Goal: Find contact information: Find contact information

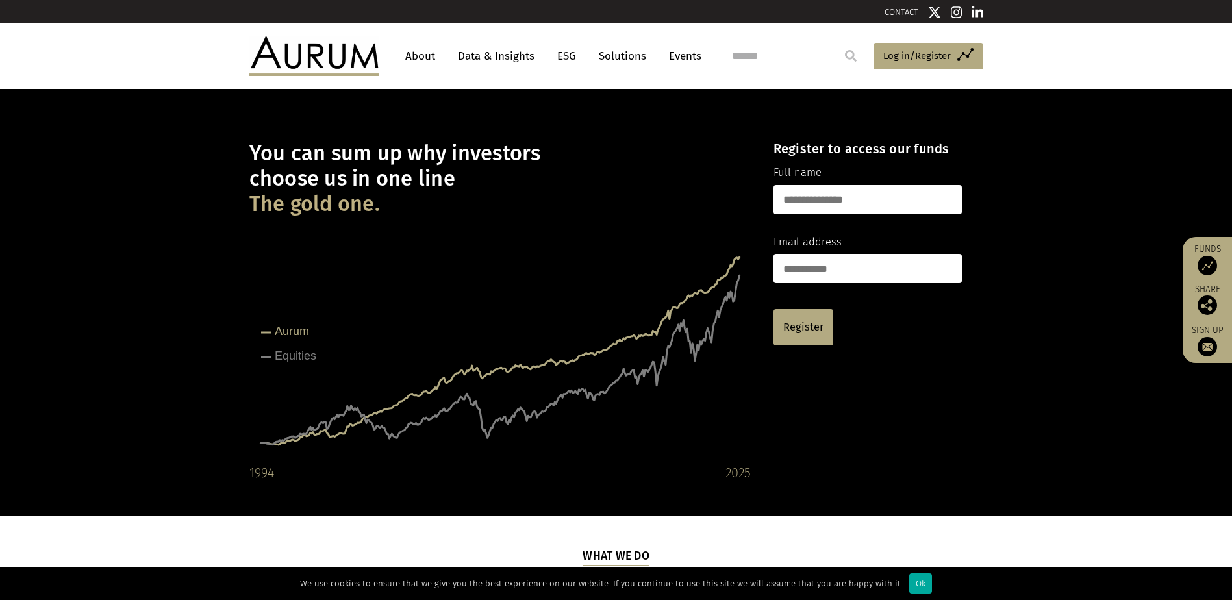
click at [301, 352] on tspan "Equities" at bounding box center [296, 355] width 42 height 13
click at [293, 357] on tspan "Equities" at bounding box center [296, 355] width 42 height 13
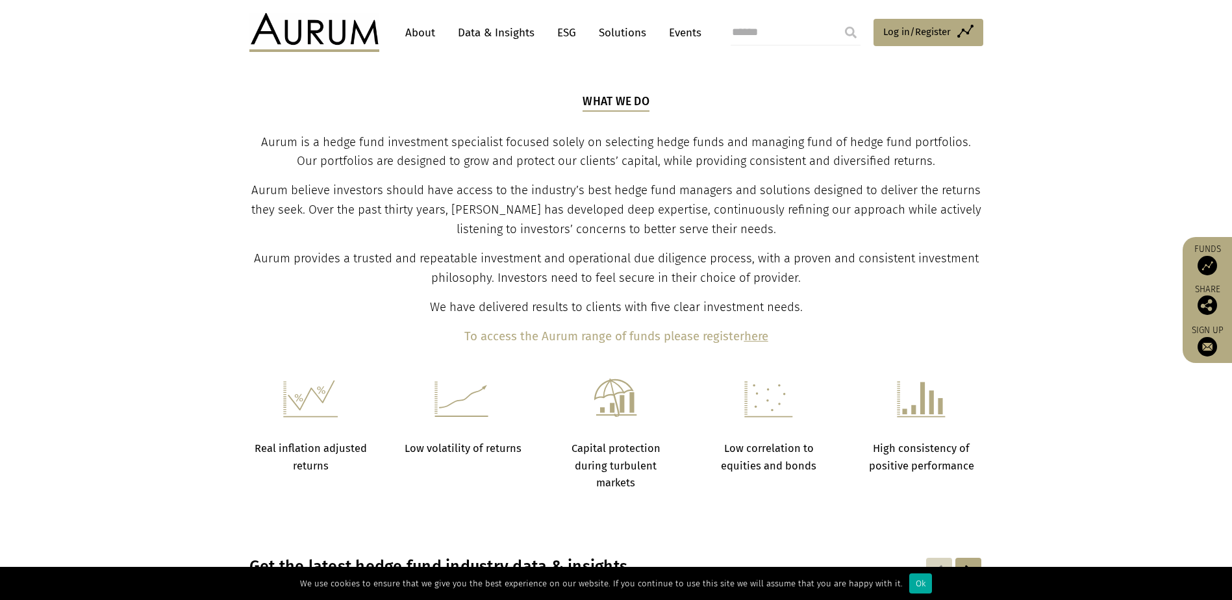
scroll to position [390, 0]
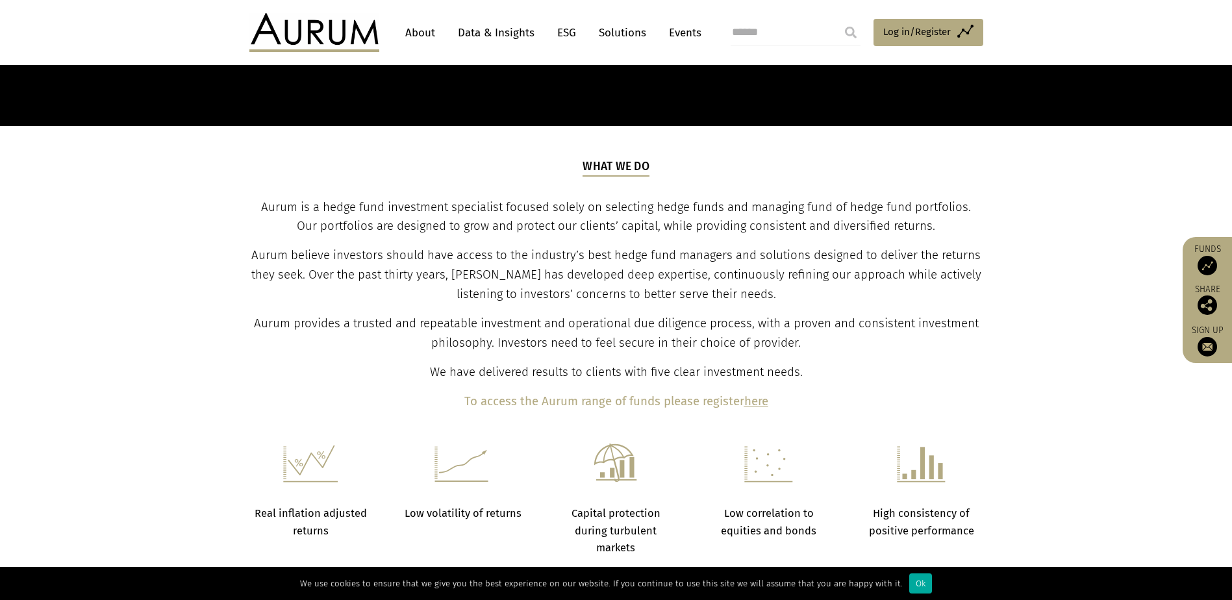
click at [1021, 319] on section "What we do Aurum is a hedge fund investment specialist focused solely on select…" at bounding box center [616, 285] width 1232 height 318
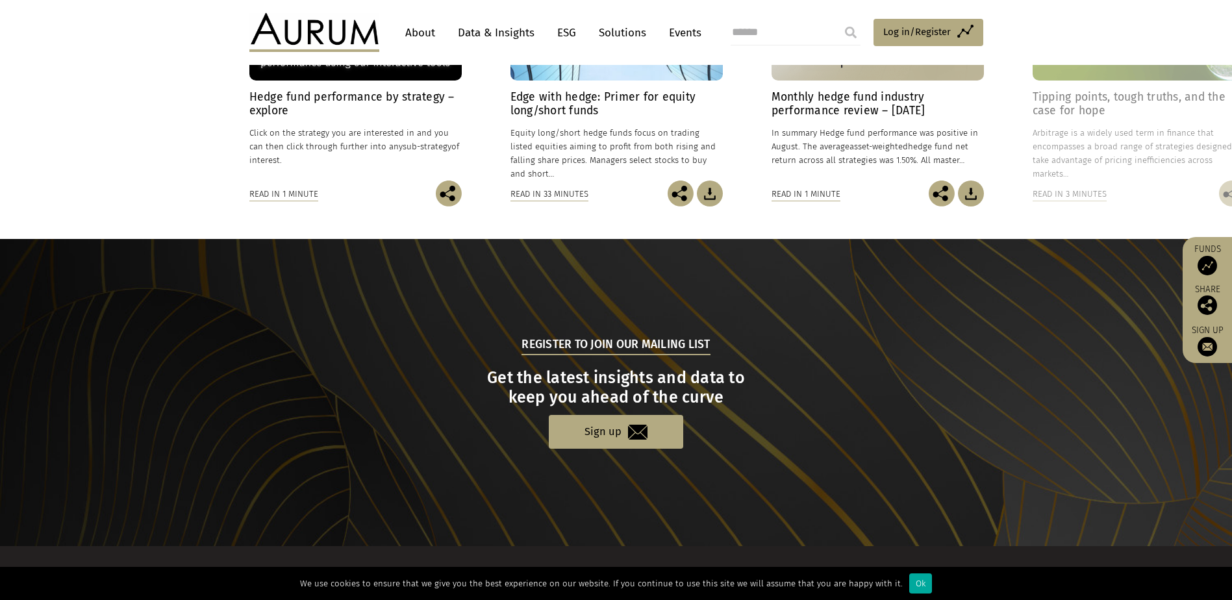
scroll to position [1226, 0]
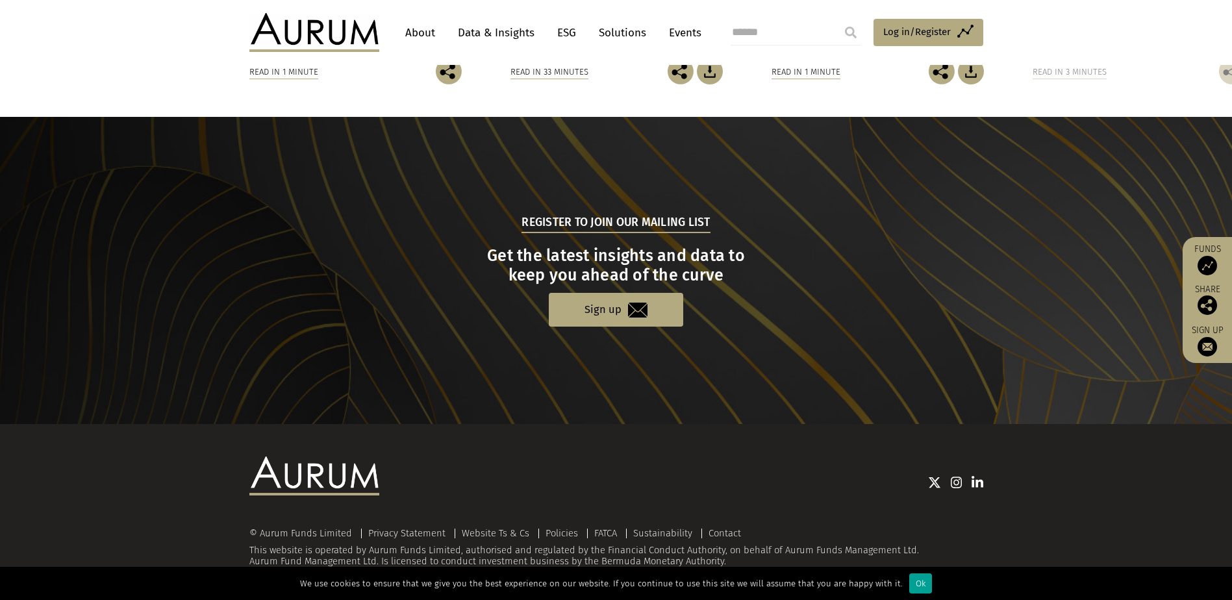
click at [911, 576] on div "Ok" at bounding box center [920, 584] width 23 height 20
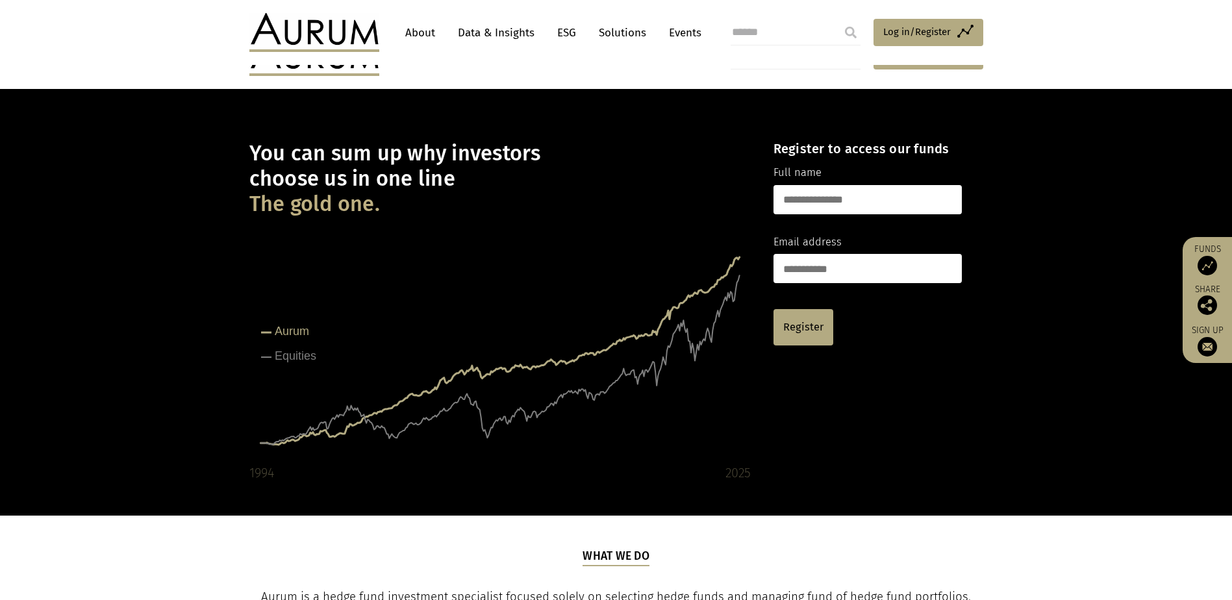
scroll to position [390, 0]
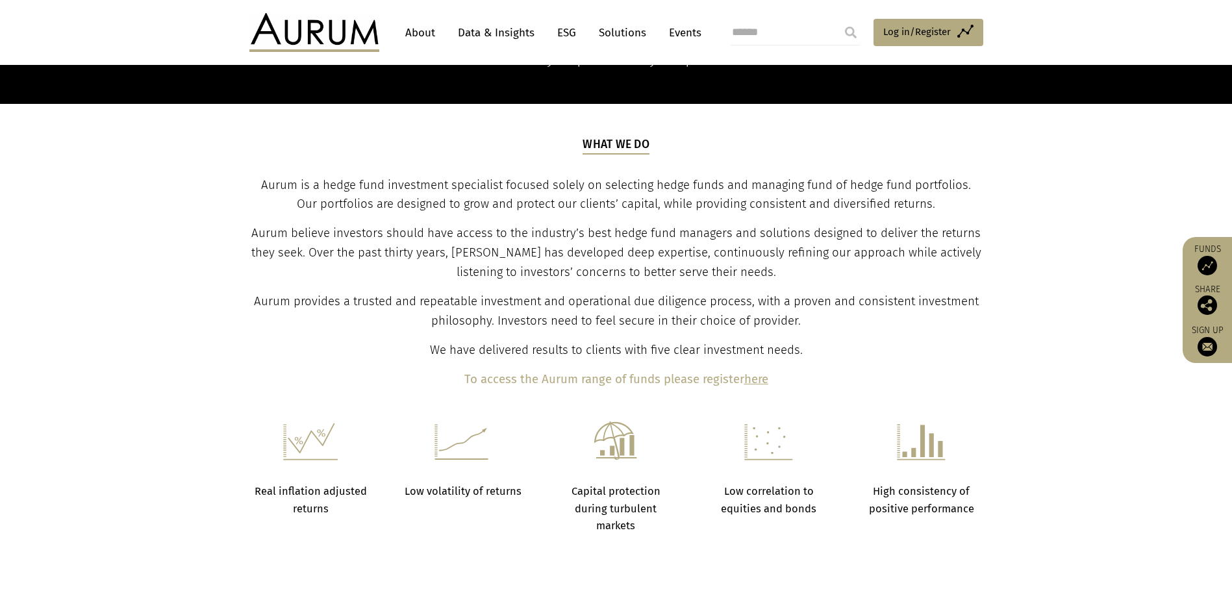
scroll to position [390, 0]
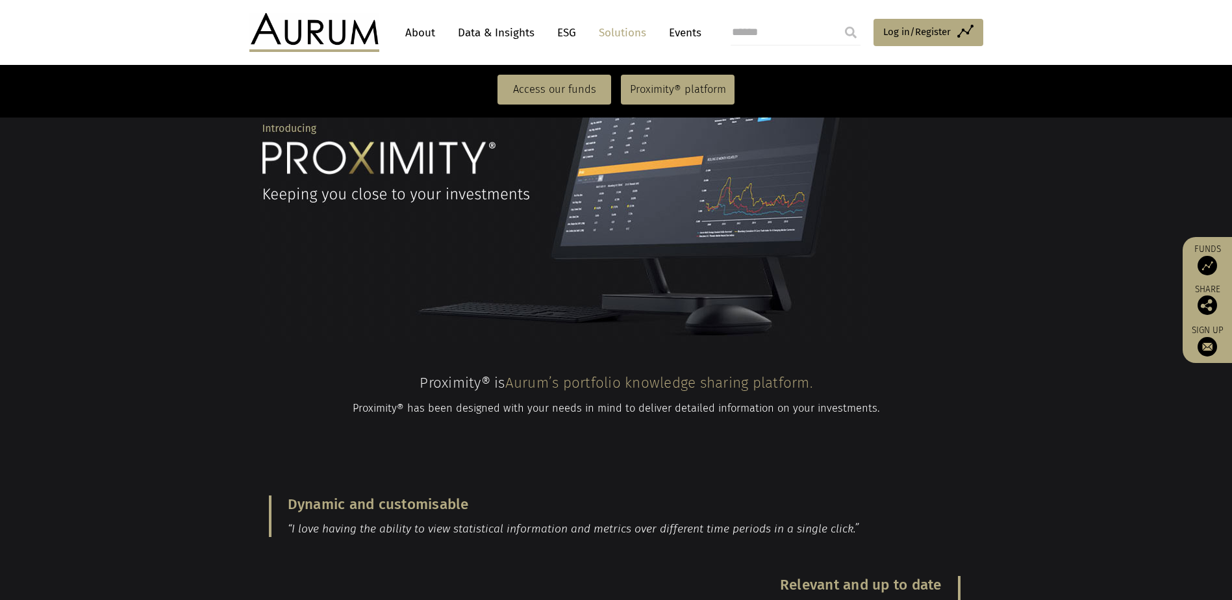
scroll to position [1104, 0]
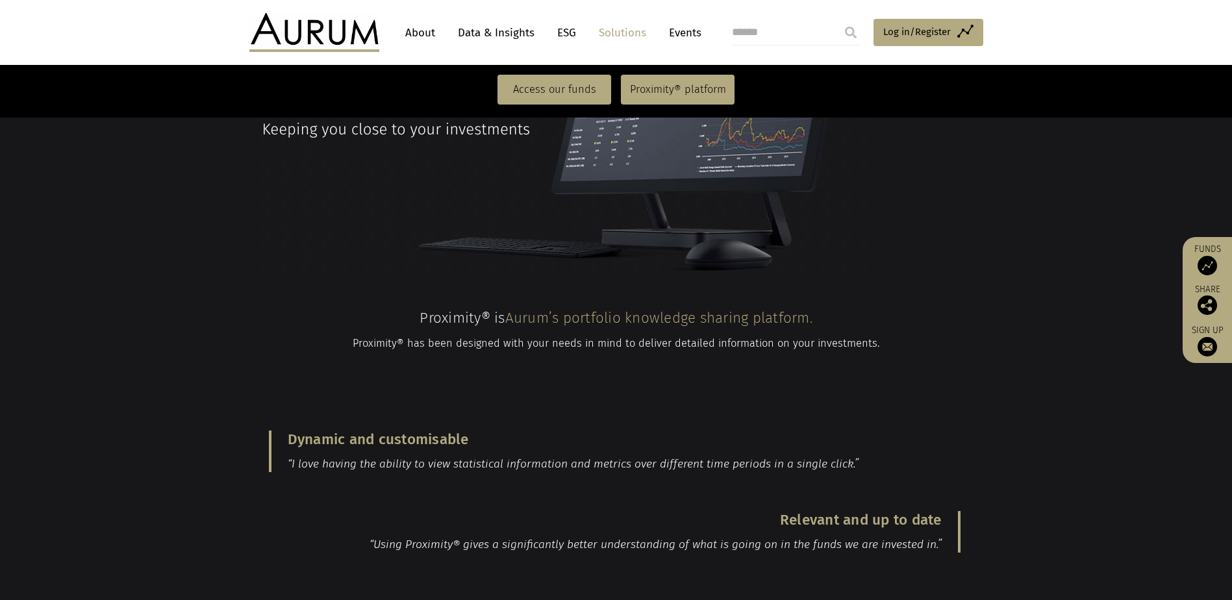
click at [961, 411] on div "Dynamic and customisable “I love having the ability to view statistical informa…" at bounding box center [614, 451] width 731 height 81
click at [964, 411] on div "Dynamic and customisable “I love having the ability to view statistical informa…" at bounding box center [614, 451] width 731 height 81
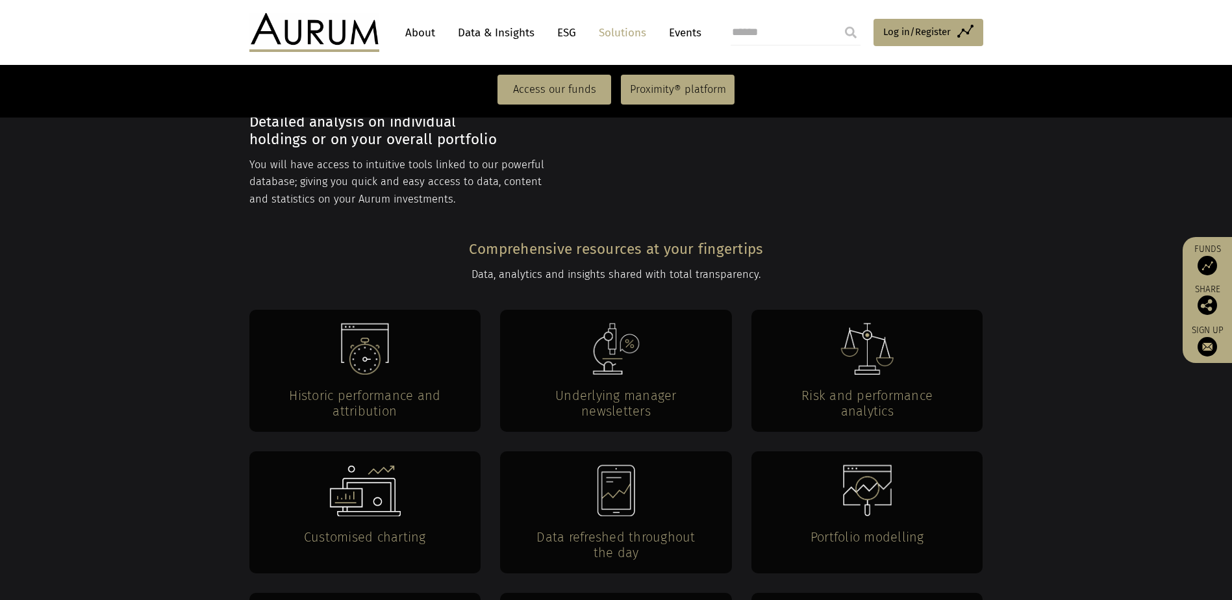
scroll to position [2339, 0]
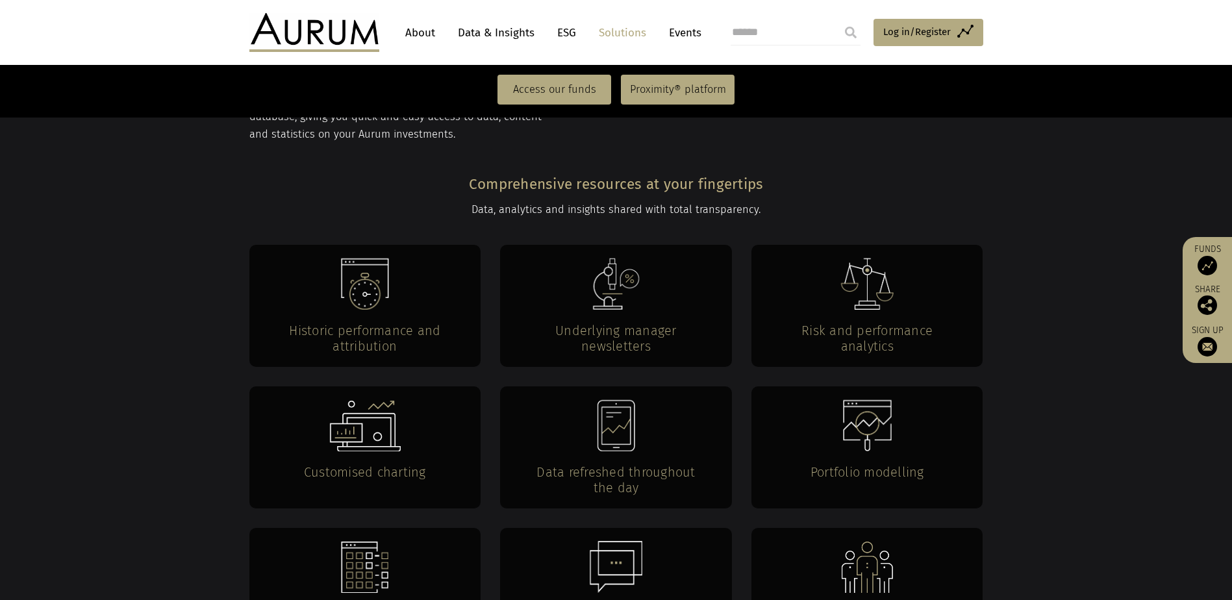
click at [393, 245] on div "Historic performance and attribution" at bounding box center [365, 306] width 232 height 122
click at [340, 323] on h4 "Historic performance and attribution" at bounding box center [365, 338] width 180 height 31
click at [375, 323] on h4 "Historic performance and attribution" at bounding box center [365, 338] width 180 height 31
drag, startPoint x: 526, startPoint y: 277, endPoint x: 628, endPoint y: 272, distance: 102.1
click at [544, 277] on div "Underlying manager newsletters" at bounding box center [616, 306] width 232 height 122
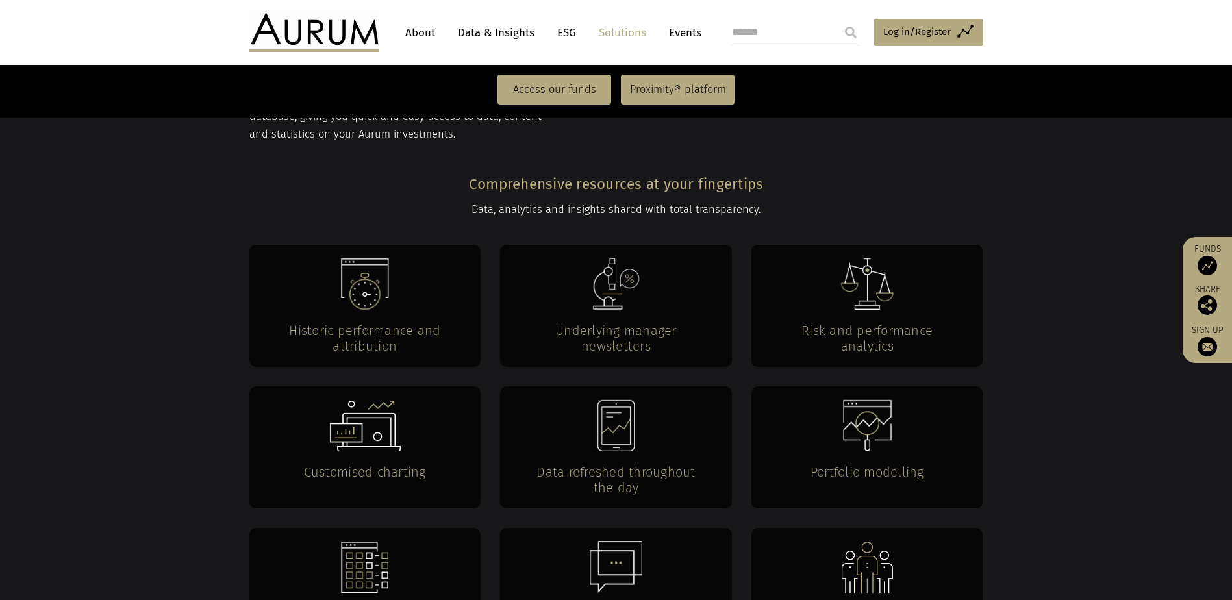
click at [628, 323] on h4 "Underlying manager newsletters" at bounding box center [616, 338] width 180 height 31
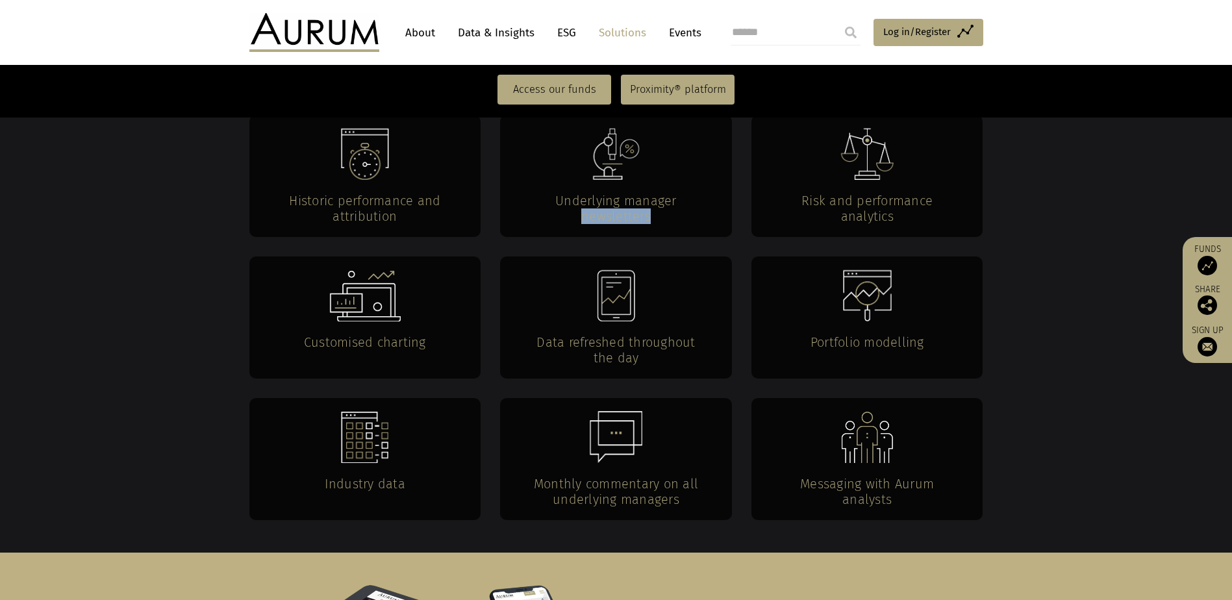
scroll to position [2533, 0]
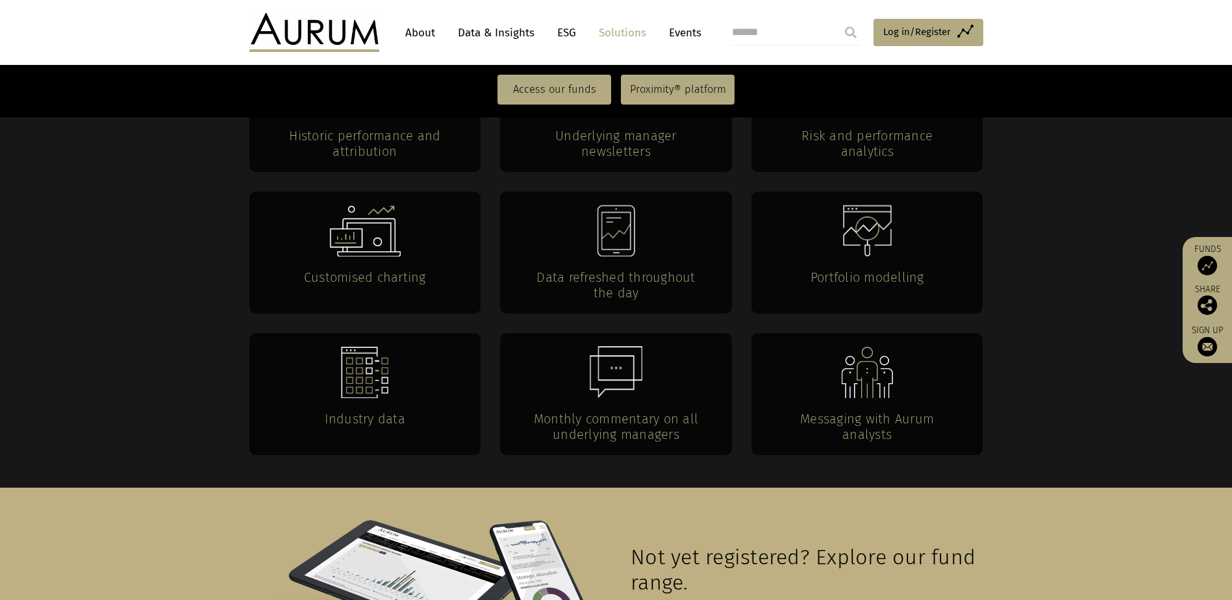
click at [1003, 309] on section "Historic performance and attribution Underlying manager newsletters Risk and pe…" at bounding box center [616, 269] width 1232 height 438
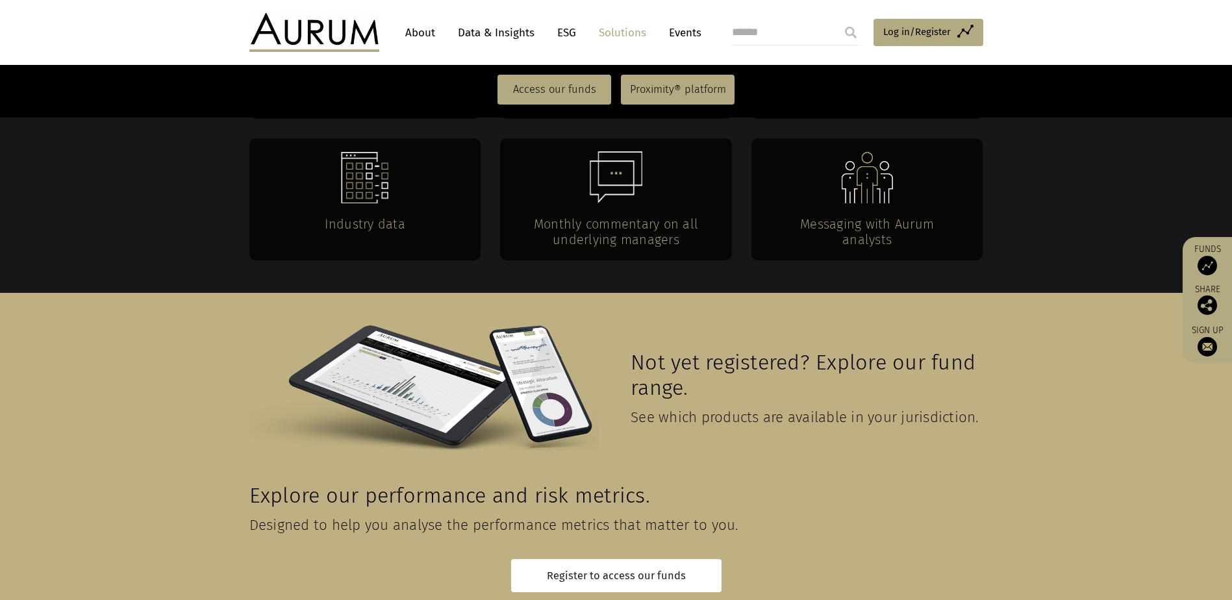
scroll to position [2851, 0]
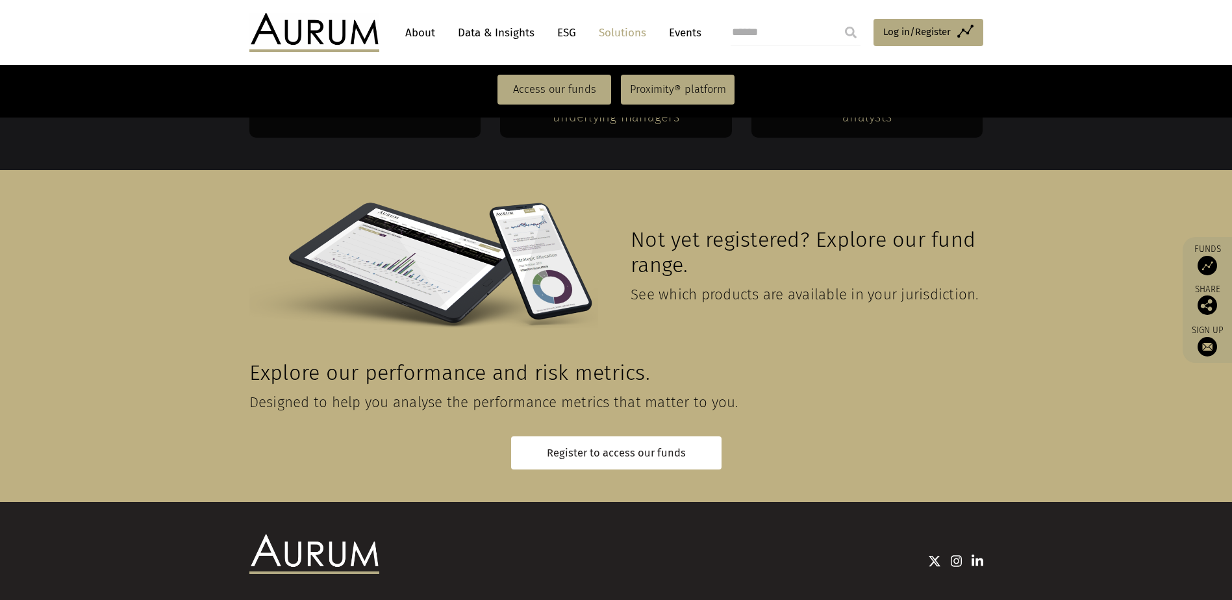
click at [1190, 270] on link "Funds" at bounding box center [1207, 260] width 36 height 32
click at [1206, 268] on img at bounding box center [1207, 265] width 19 height 19
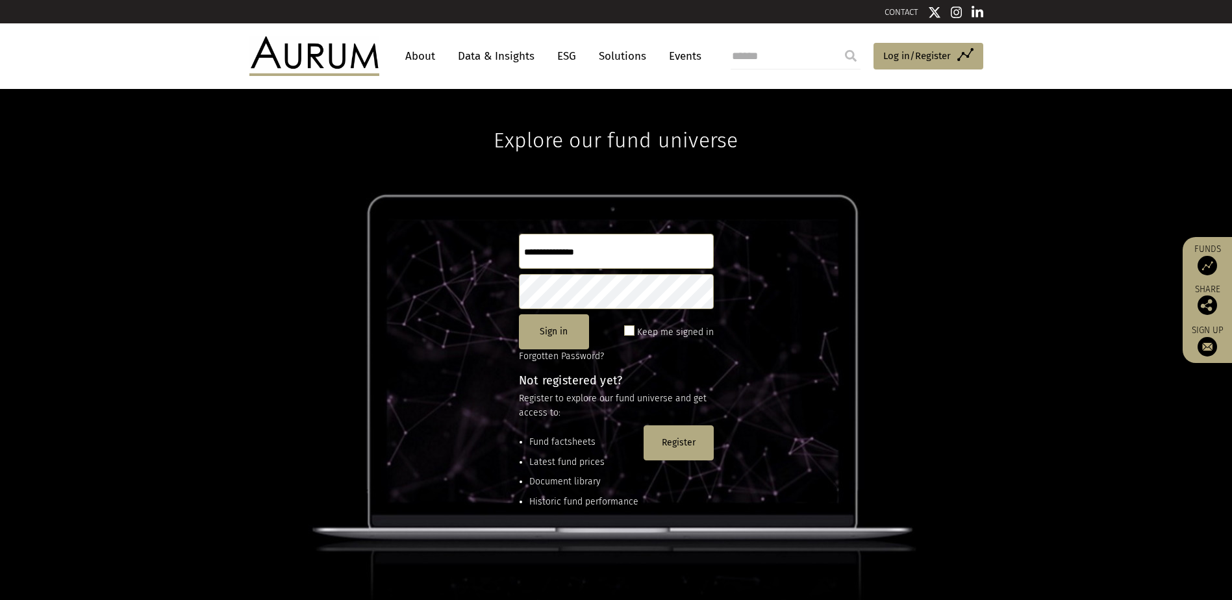
scroll to position [177, 0]
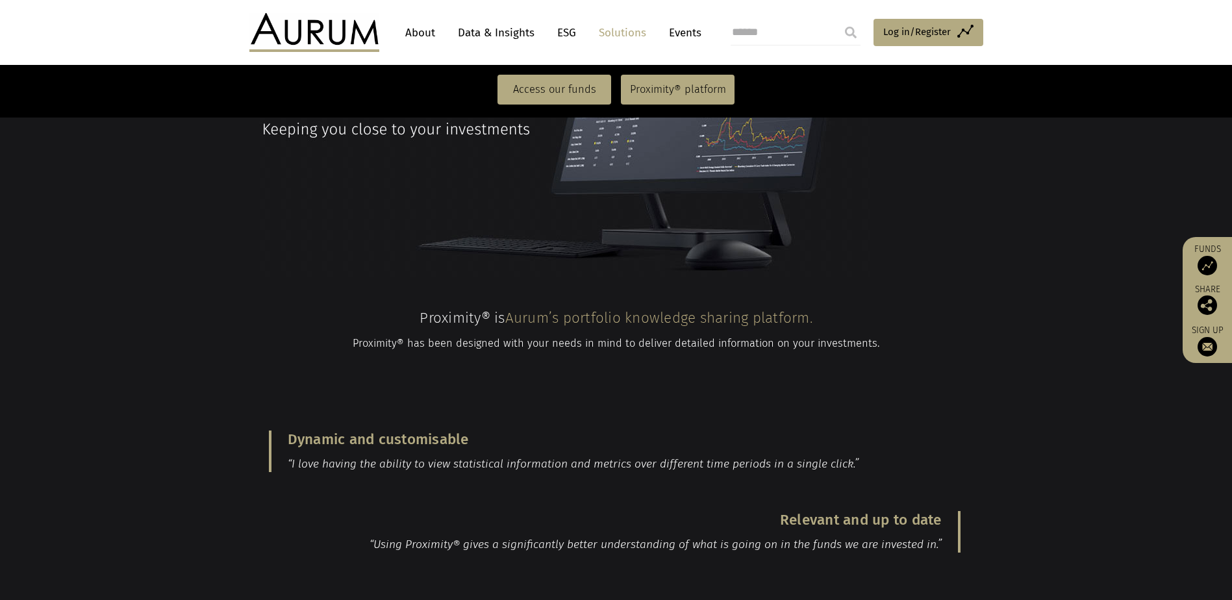
scroll to position [1169, 0]
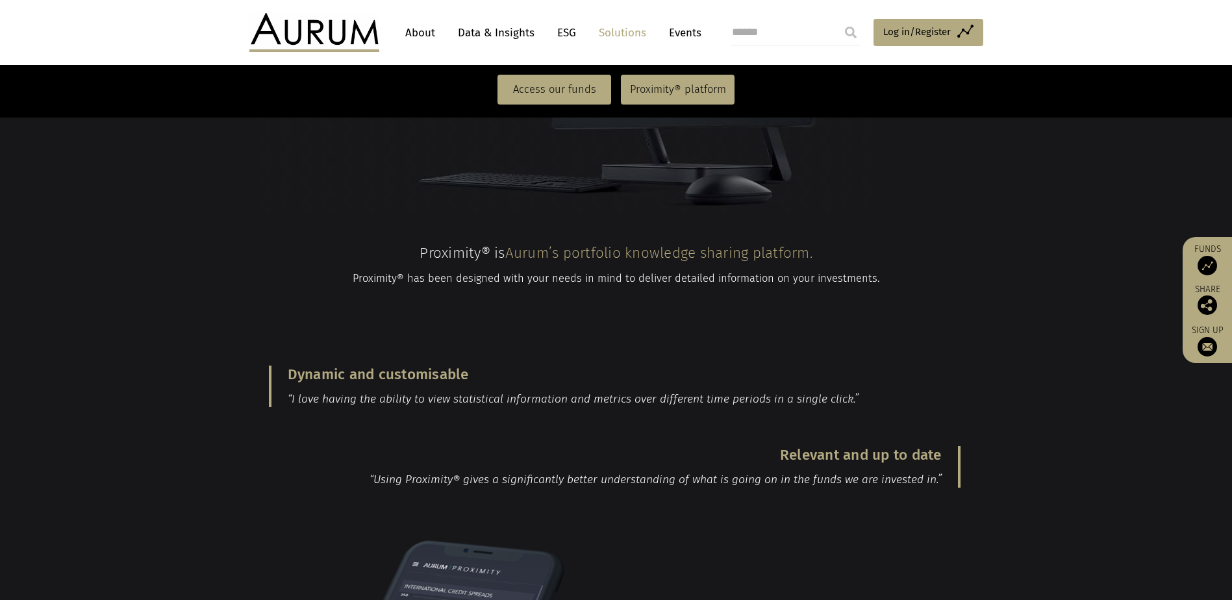
click at [761, 441] on section "Relevant and up to date “Using Proximity® gives a significantly better understa…" at bounding box center [616, 483] width 1232 height 113
click at [733, 428] on div "Relevant and up to date “Using Proximity® gives a significantly better understa…" at bounding box center [614, 467] width 731 height 81
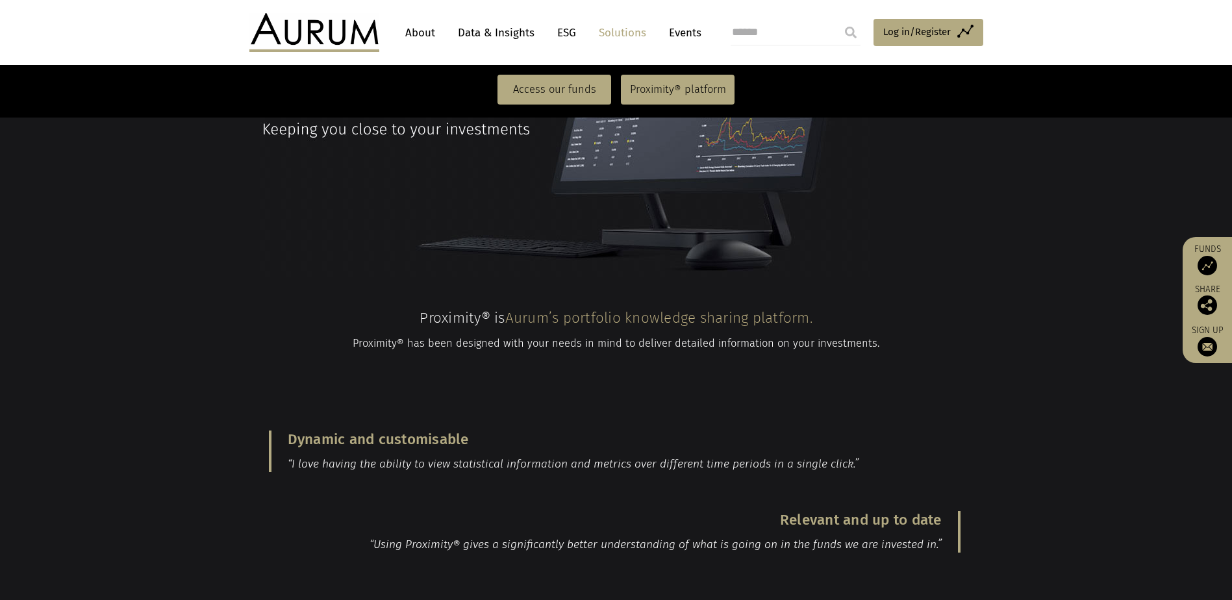
click at [746, 492] on div "Relevant and up to date “Using Proximity® gives a significantly better understa…" at bounding box center [614, 532] width 731 height 81
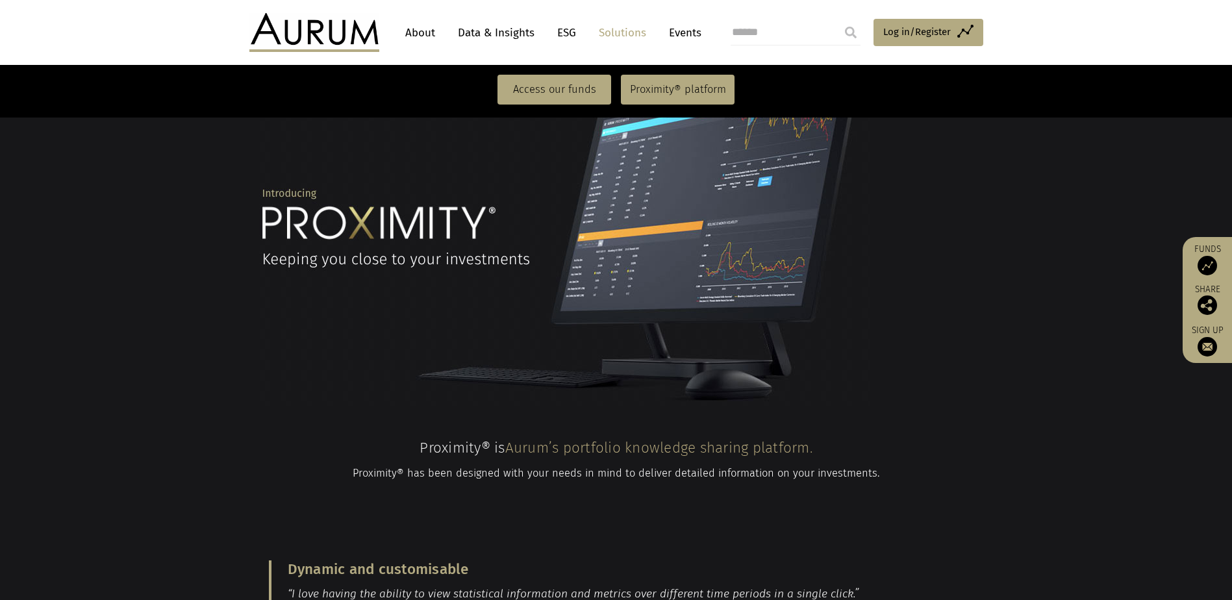
scroll to position [1039, 0]
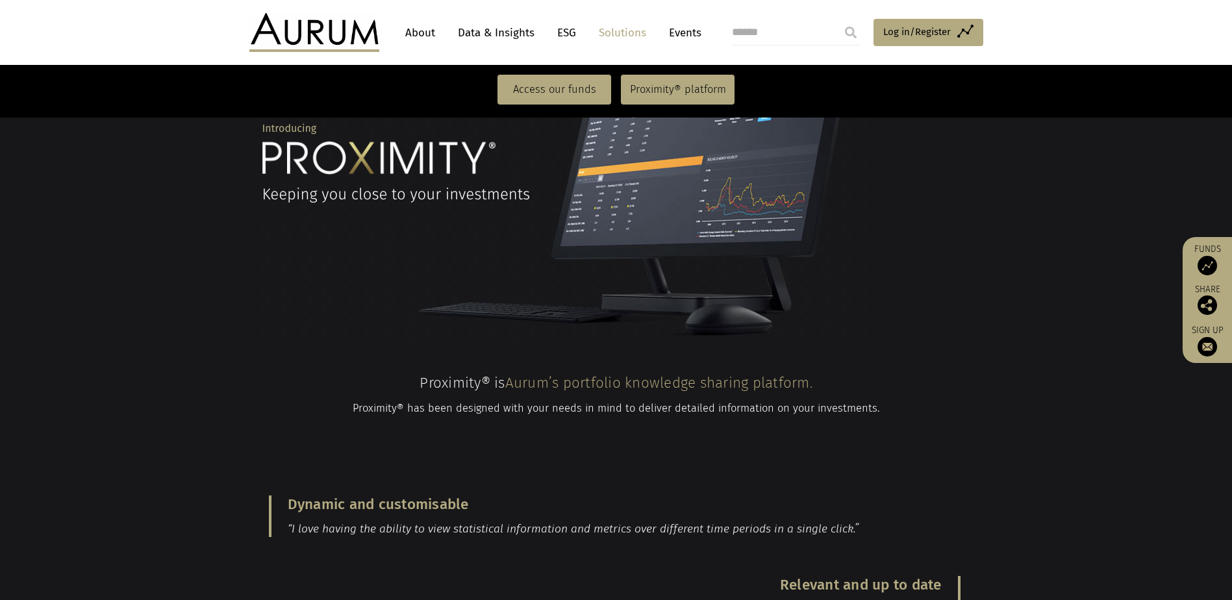
click at [730, 496] on h3 "Dynamic and customisable" at bounding box center [616, 505] width 657 height 18
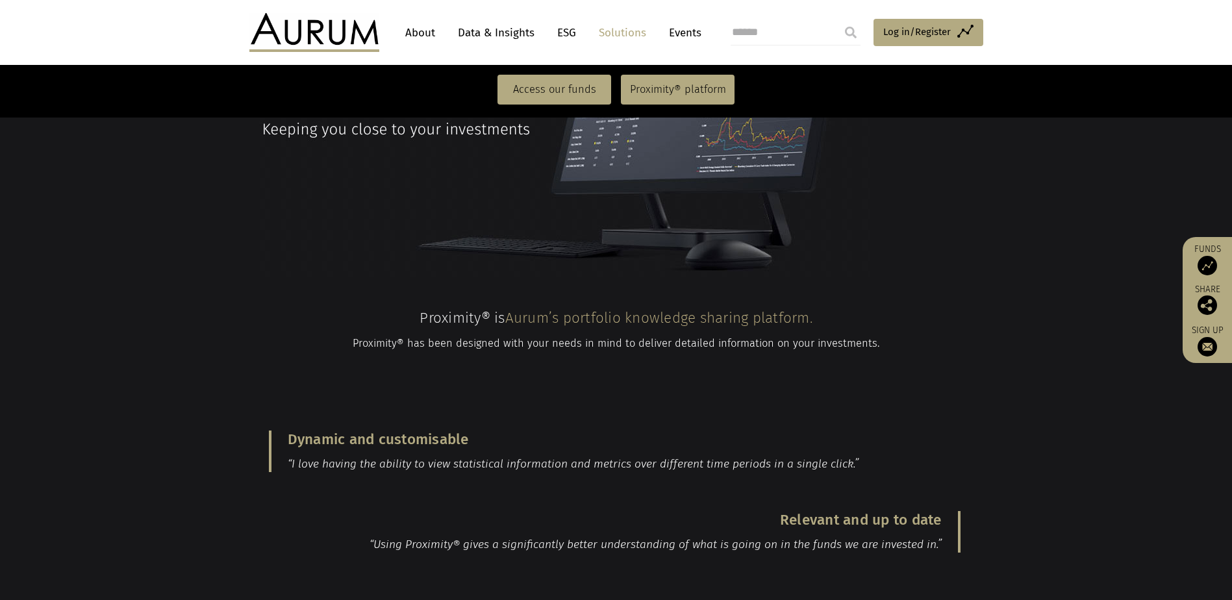
click at [867, 301] on section "Proximity® is Aurum’s portfolio knowledge sharing platform. Proximity® has been…" at bounding box center [616, 344] width 1232 height 134
click at [945, 327] on section "Proximity® is Aurum’s portfolio knowledge sharing platform. Proximity® has been…" at bounding box center [616, 344] width 1232 height 134
click at [869, 322] on section "Proximity® is Aurum’s portfolio knowledge sharing platform. Proximity® has been…" at bounding box center [616, 344] width 1232 height 134
click at [867, 322] on section "Proximity® is Aurum’s portfolio knowledge sharing platform. Proximity® has been…" at bounding box center [616, 344] width 1232 height 134
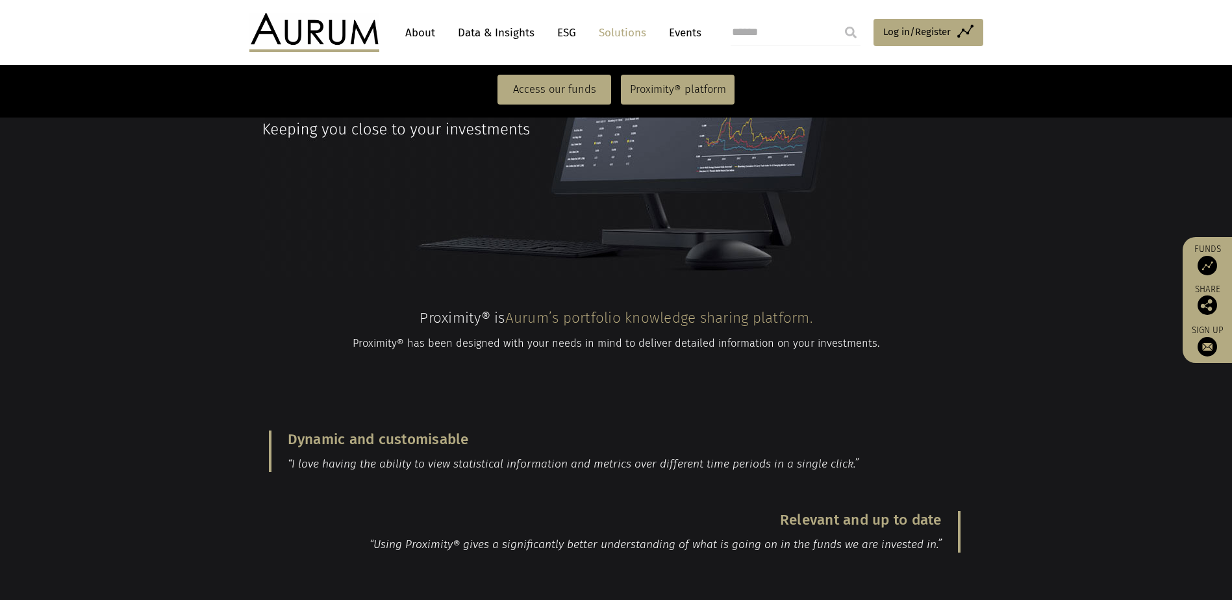
click at [793, 457] on p "“I love having the ability to view statistical information and metrics over dif…" at bounding box center [616, 465] width 657 height 16
click at [914, 431] on blockquote "Dynamic and customisable “I love having the ability to view statistical informa…" at bounding box center [615, 452] width 692 height 42
click at [997, 411] on section "Dynamic and customisable “I love having the ability to view statistical informa…" at bounding box center [616, 451] width 1232 height 81
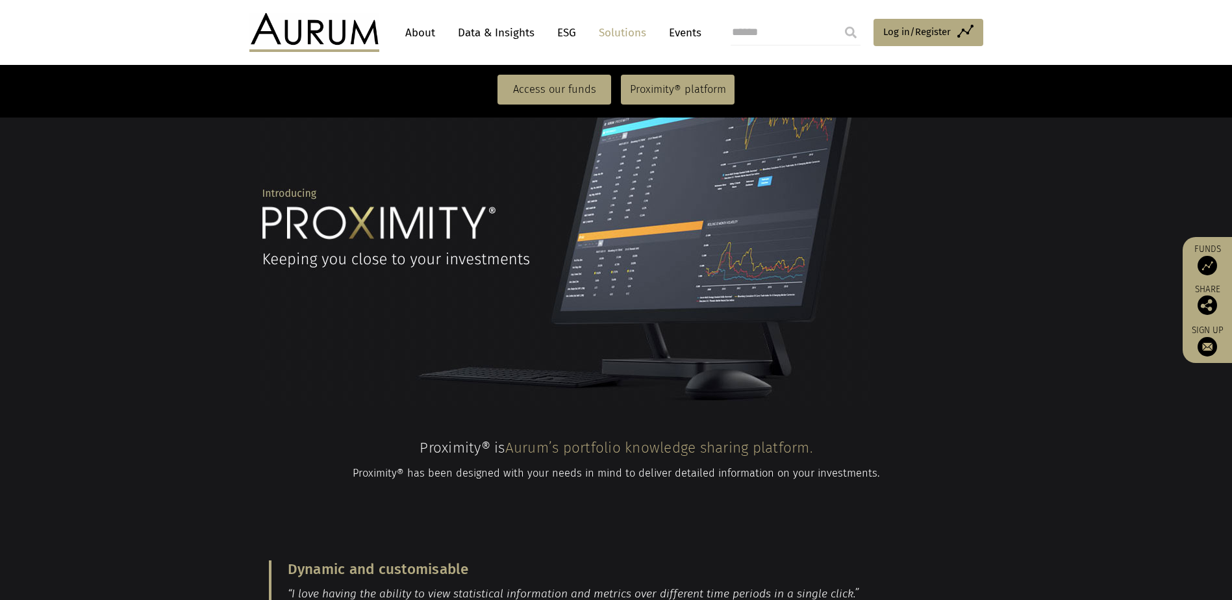
scroll to position [1039, 0]
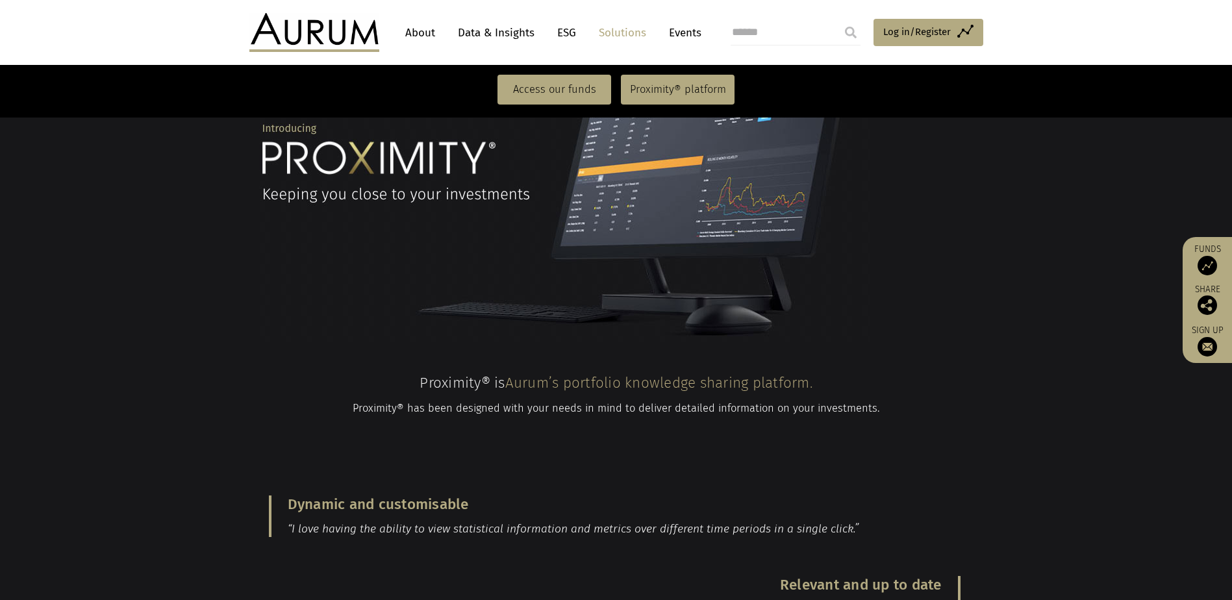
click at [976, 374] on div "Proximity® is Aurum’s portfolio knowledge sharing platform. Proximity® has been…" at bounding box center [616, 409] width 731 height 70
click at [976, 400] on p "Proximity® has been designed with your needs in mind to deliver detailed inform…" at bounding box center [616, 408] width 731 height 17
click at [930, 342] on section "Proximity® is Aurum’s portfolio knowledge sharing platform. Proximity® has been…" at bounding box center [616, 409] width 1232 height 134
click at [929, 342] on section "Proximity® is Aurum’s portfolio knowledge sharing platform. Proximity® has been…" at bounding box center [616, 409] width 1232 height 134
click at [909, 375] on section "Proximity® is Aurum’s portfolio knowledge sharing platform. Proximity® has been…" at bounding box center [616, 409] width 1232 height 134
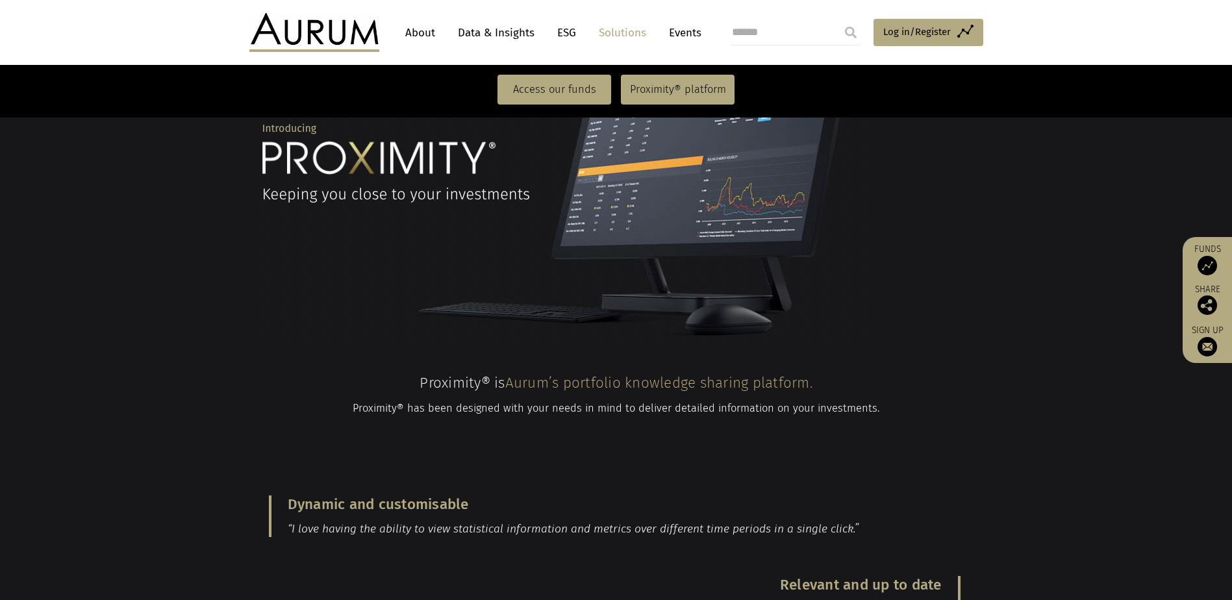
click at [906, 374] on section "Proximity® is Aurum’s portfolio knowledge sharing platform. Proximity® has been…" at bounding box center [616, 409] width 1232 height 134
click at [917, 476] on div "Dynamic and customisable “I love having the ability to view statistical informa…" at bounding box center [614, 516] width 731 height 81
click at [968, 476] on div "Dynamic and customisable “I love having the ability to view statistical informa…" at bounding box center [614, 516] width 731 height 81
click at [967, 476] on div "Dynamic and customisable “I love having the ability to view statistical informa…" at bounding box center [614, 516] width 731 height 81
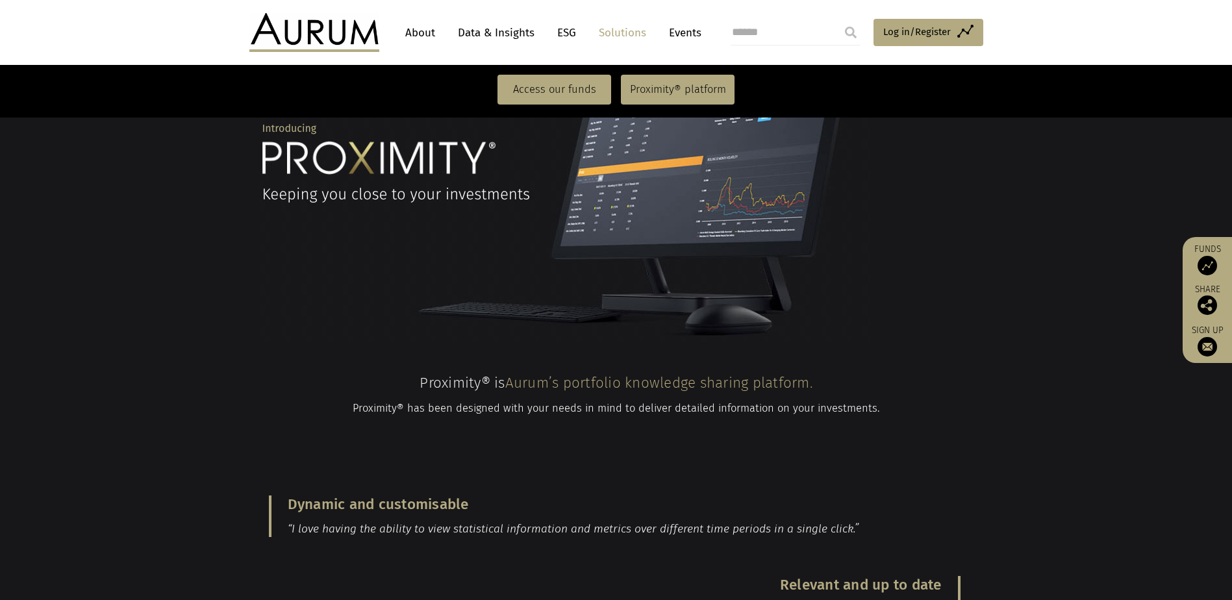
click at [967, 476] on div "Dynamic and customisable “I love having the ability to view statistical informa…" at bounding box center [614, 516] width 731 height 81
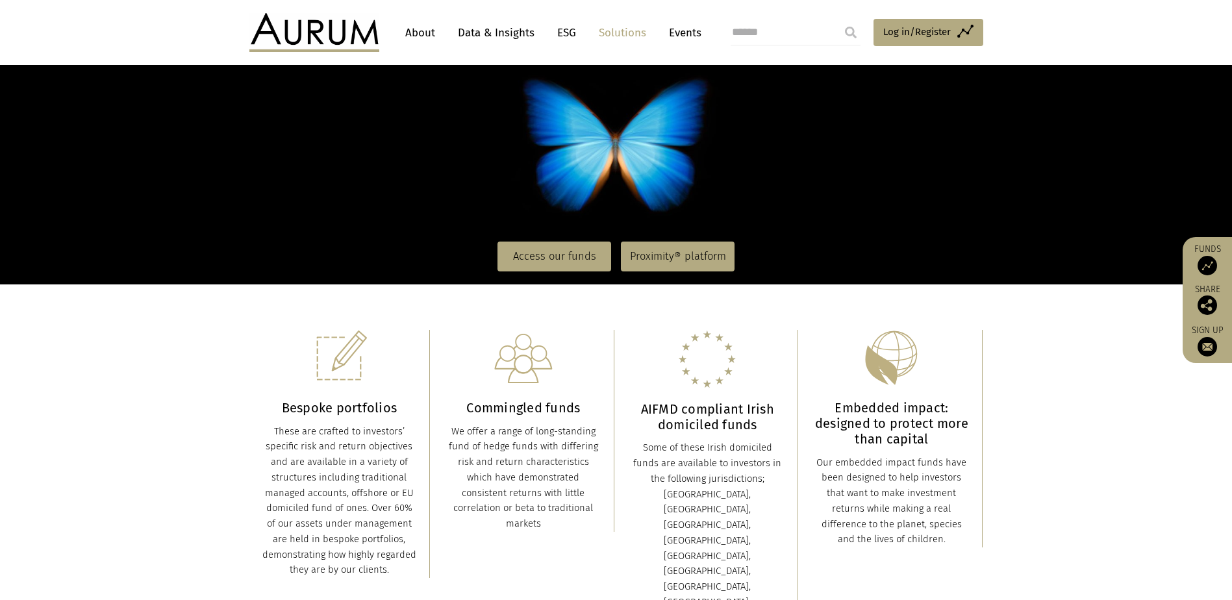
scroll to position [0, 0]
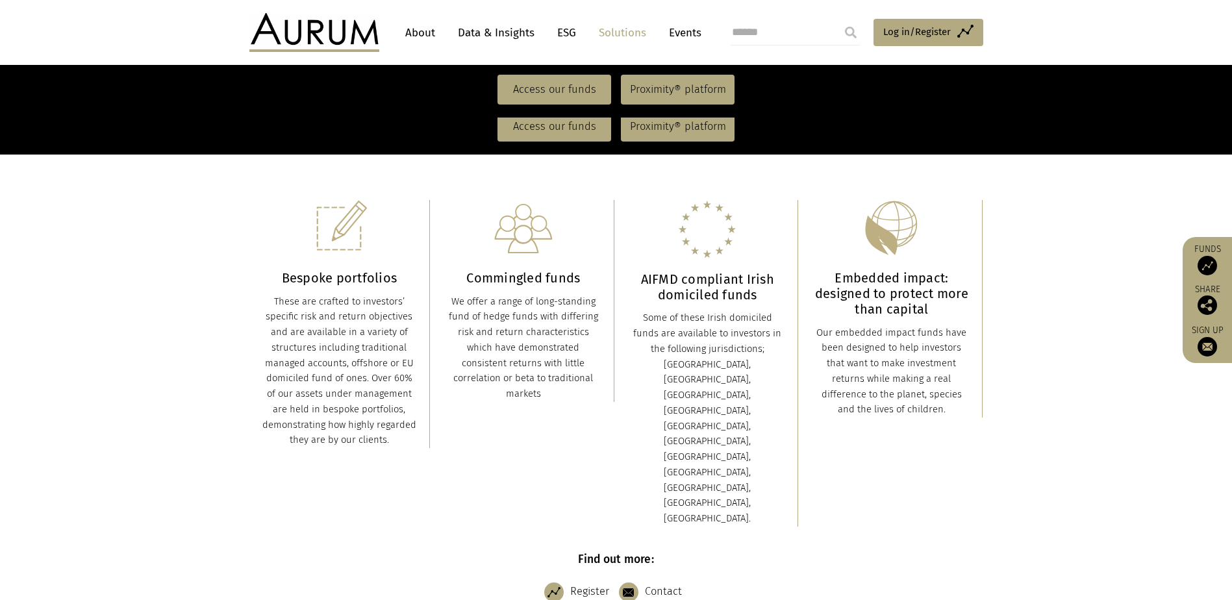
scroll to position [325, 0]
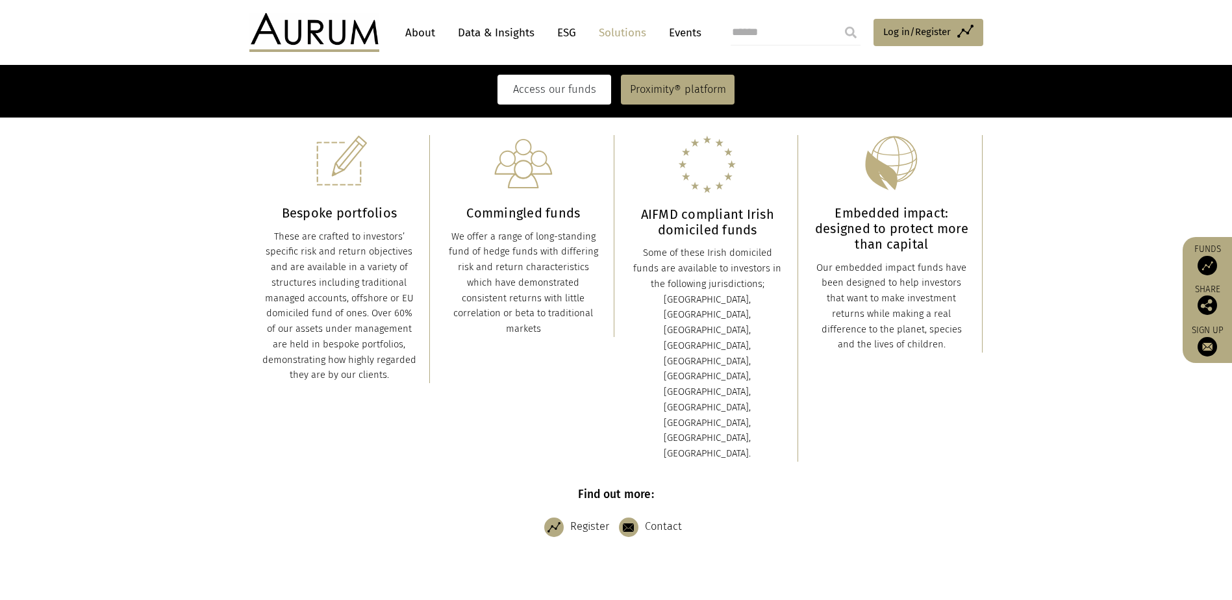
click at [570, 92] on link "Access our funds" at bounding box center [555, 90] width 114 height 30
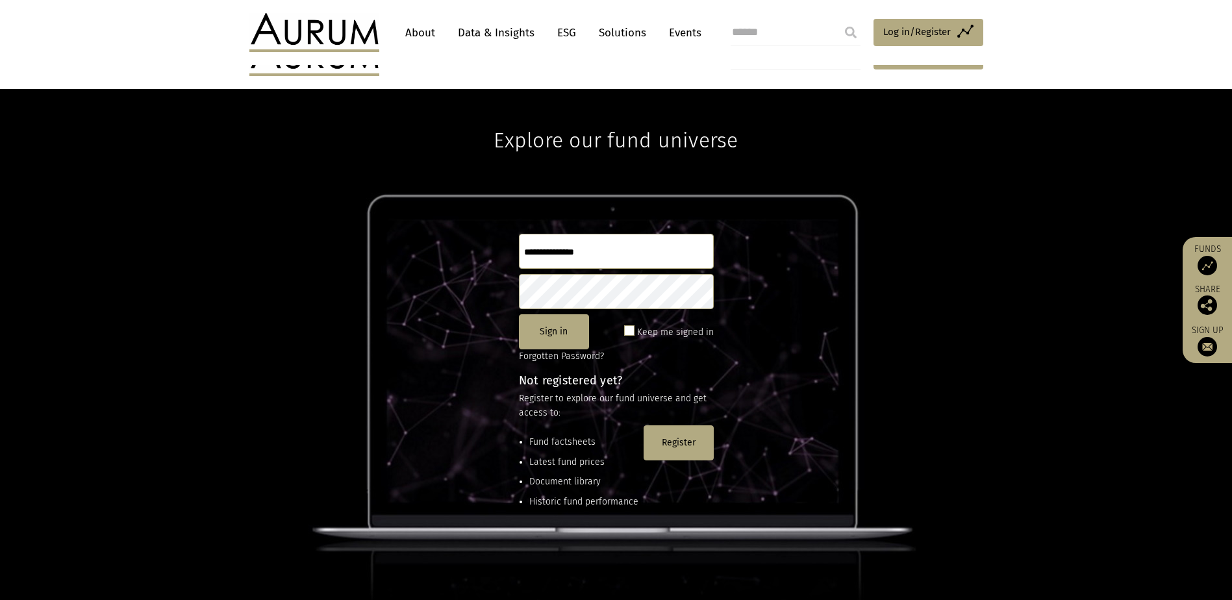
scroll to position [177, 0]
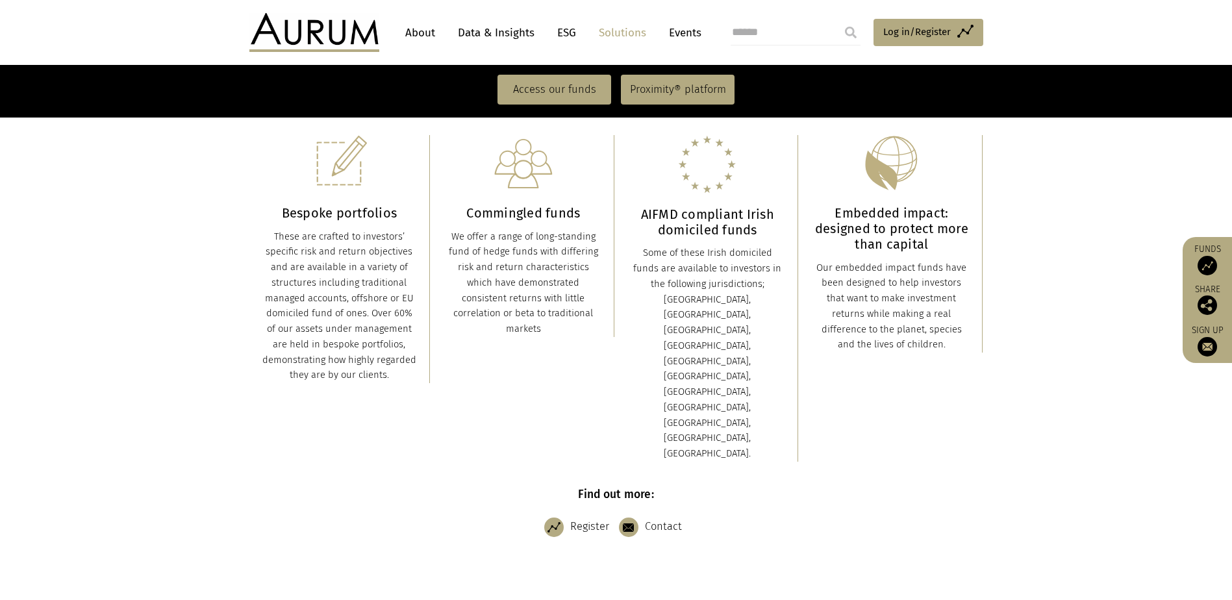
scroll to position [260, 0]
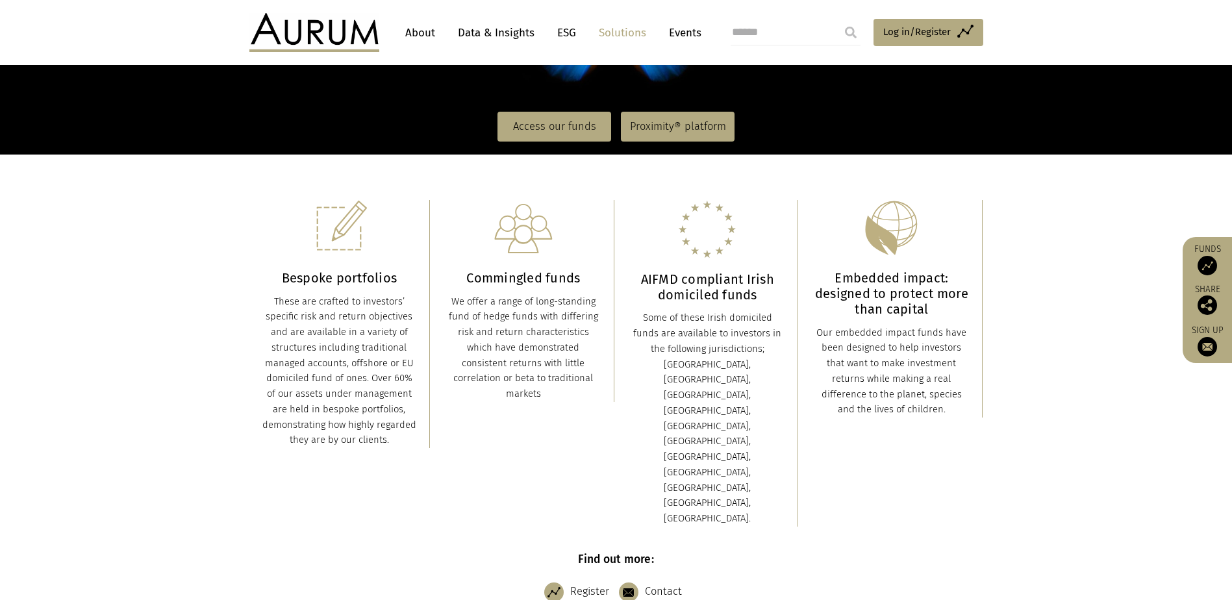
click at [637, 583] on div at bounding box center [628, 592] width 19 height 19
click at [650, 576] on link "Contact" at bounding box center [654, 592] width 70 height 32
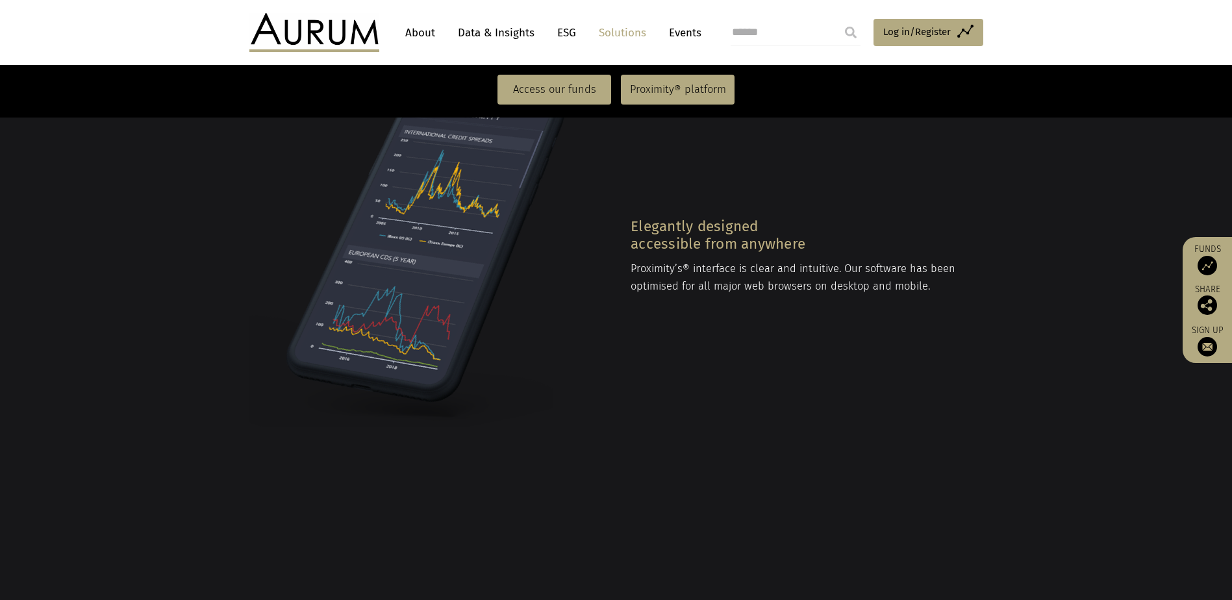
scroll to position [2079, 0]
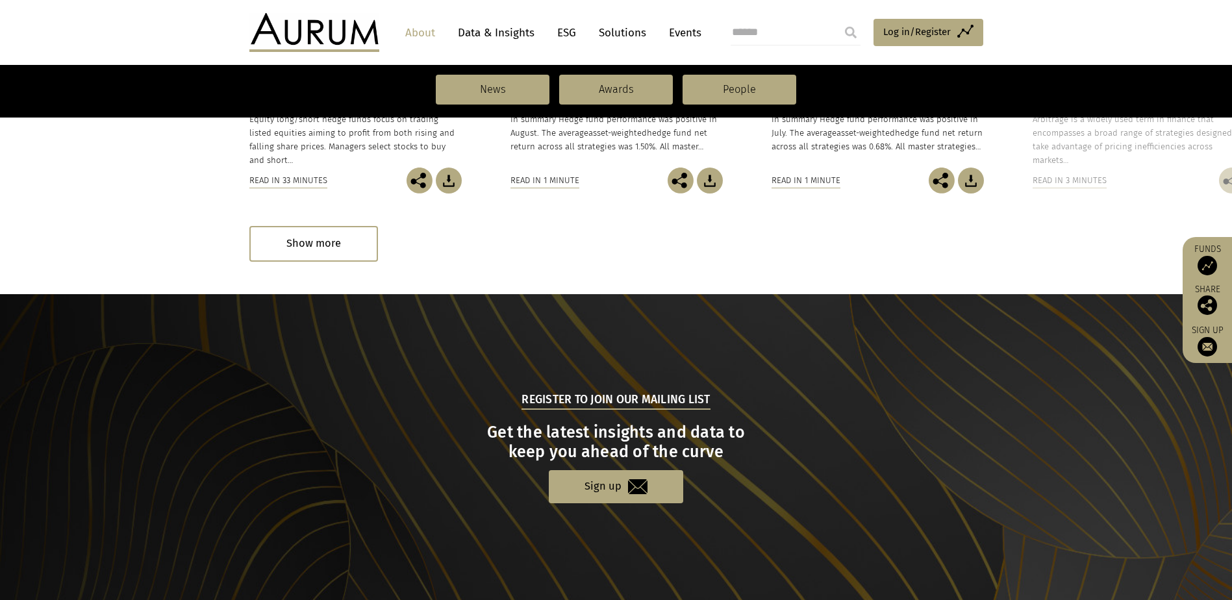
scroll to position [1347, 0]
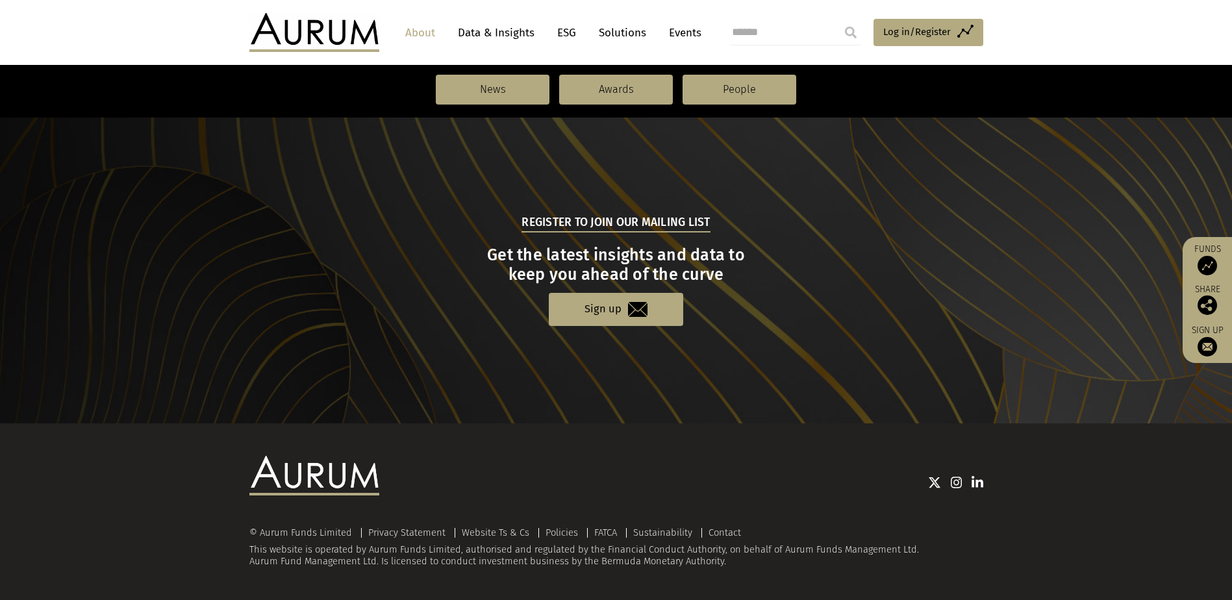
click at [745, 378] on section "Register to join our mailing list Get the latest insights and data to keep you …" at bounding box center [616, 270] width 1232 height 307
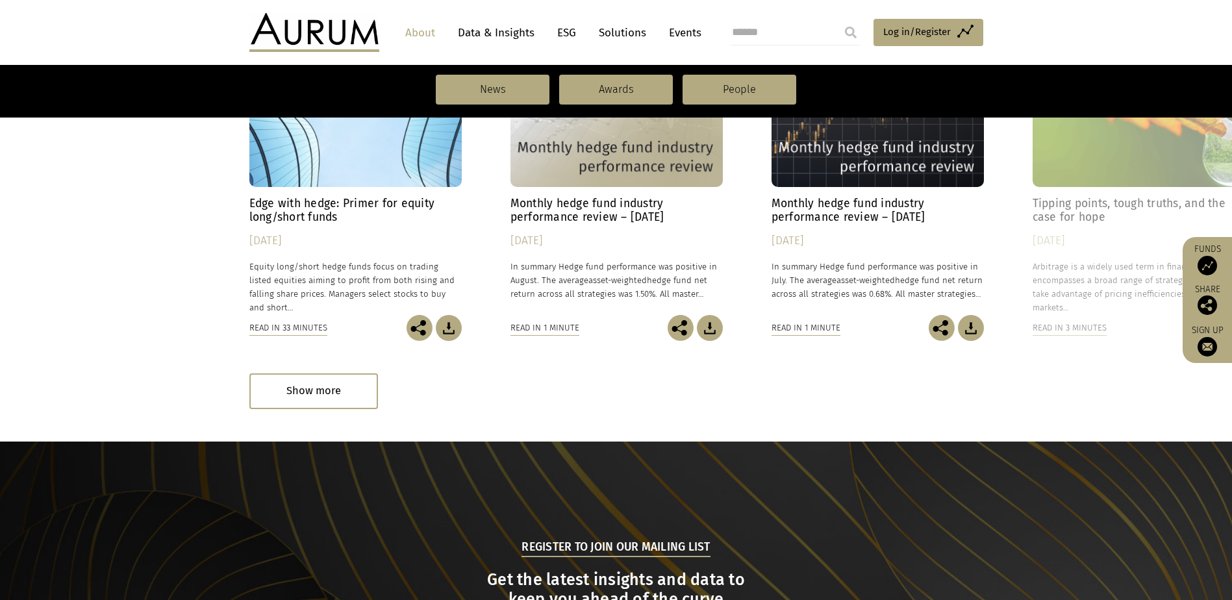
scroll to position [1282, 0]
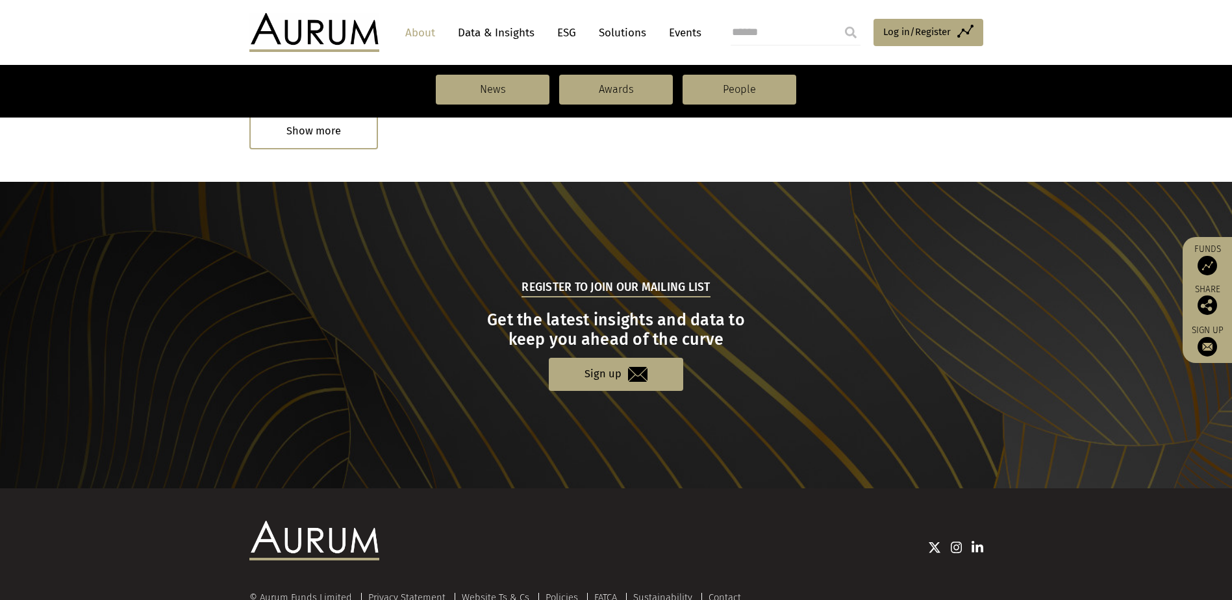
click at [800, 426] on section "Register to join our mailing list Get the latest insights and data to keep you …" at bounding box center [616, 335] width 1232 height 307
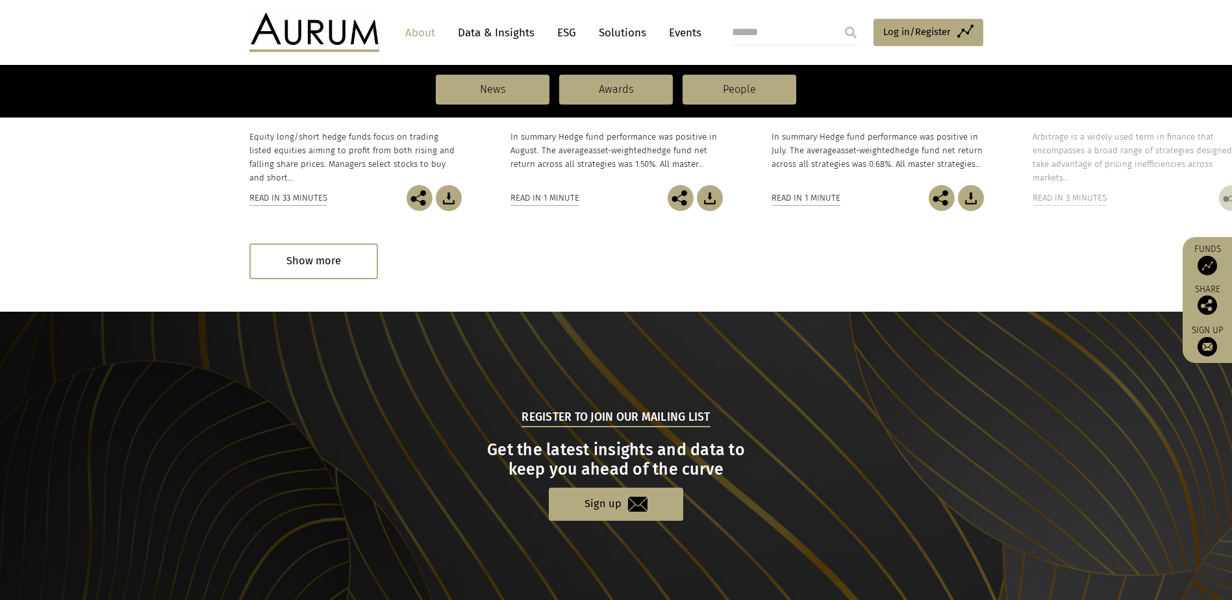
scroll to position [1347, 0]
